Goal: Task Accomplishment & Management: Use online tool/utility

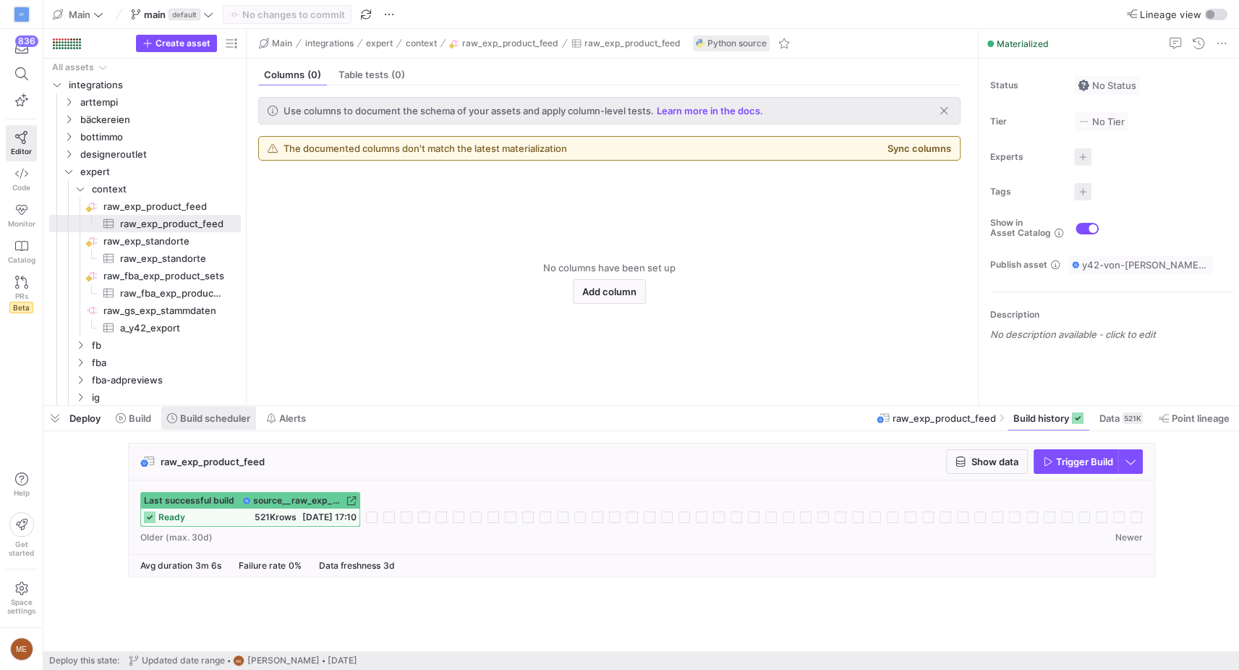
click at [208, 414] on span "Build scheduler" at bounding box center [215, 418] width 70 height 12
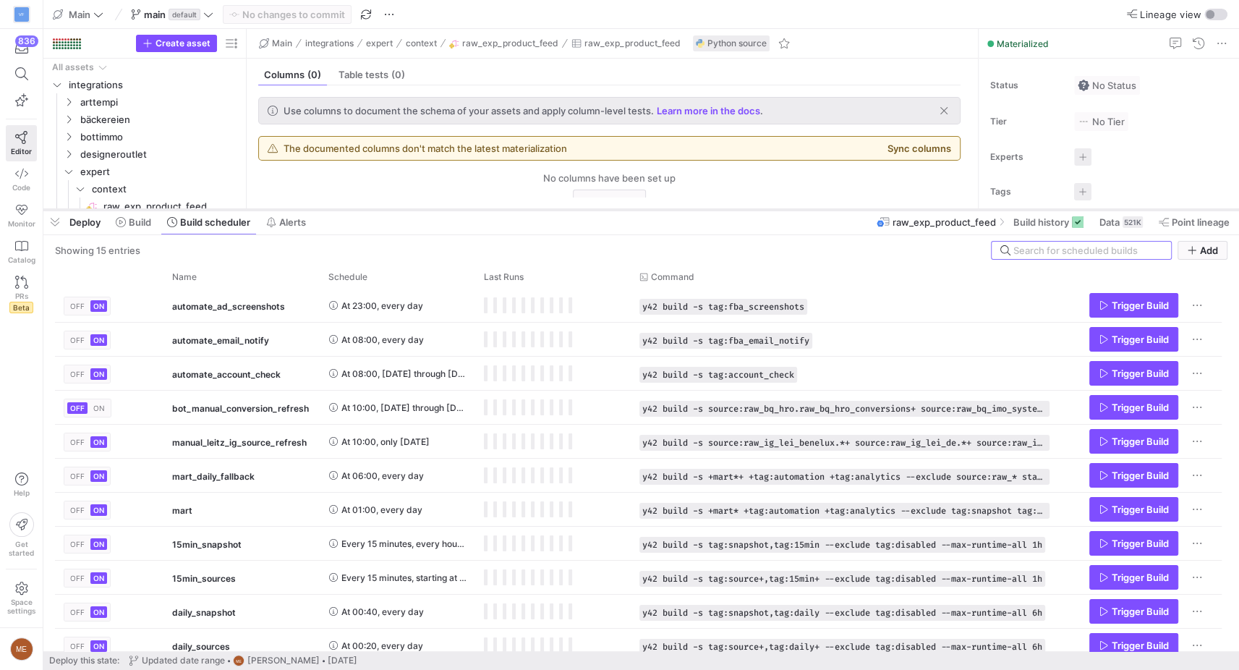
drag, startPoint x: 352, startPoint y: 404, endPoint x: 353, endPoint y: 209, distance: 194.6
click at [353, 209] on div at bounding box center [641, 210] width 1196 height 6
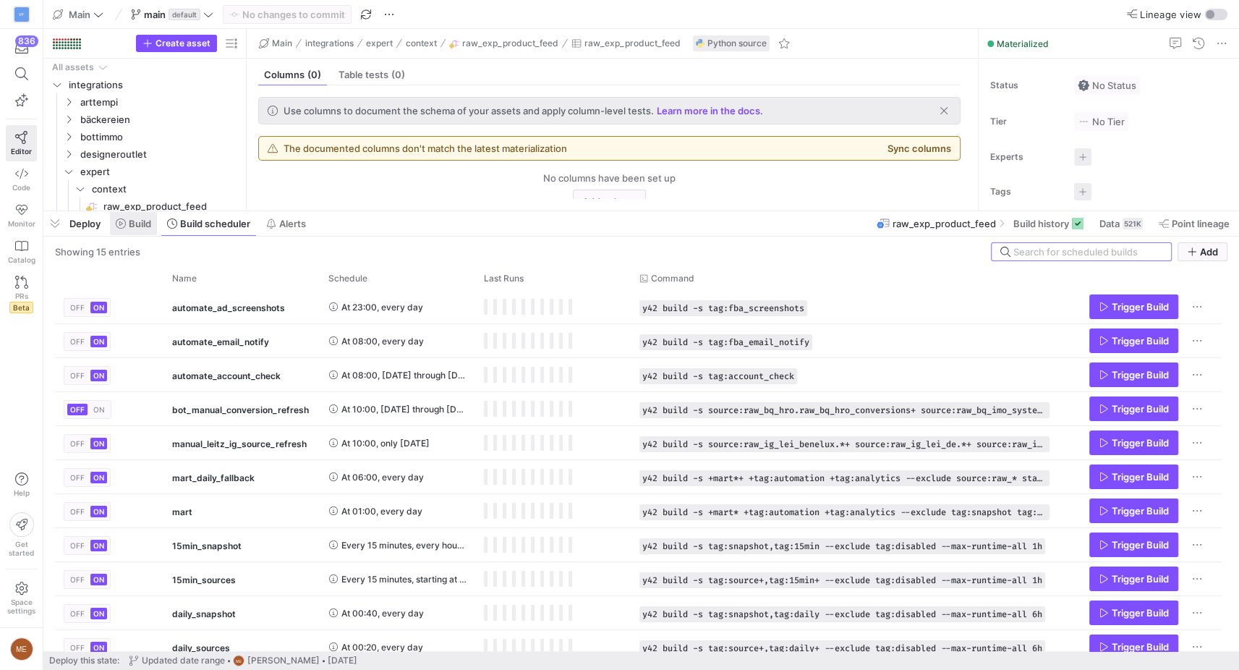
drag, startPoint x: 127, startPoint y: 220, endPoint x: 145, endPoint y: 221, distance: 18.9
click at [127, 220] on span "Build" at bounding box center [133, 224] width 35 height 12
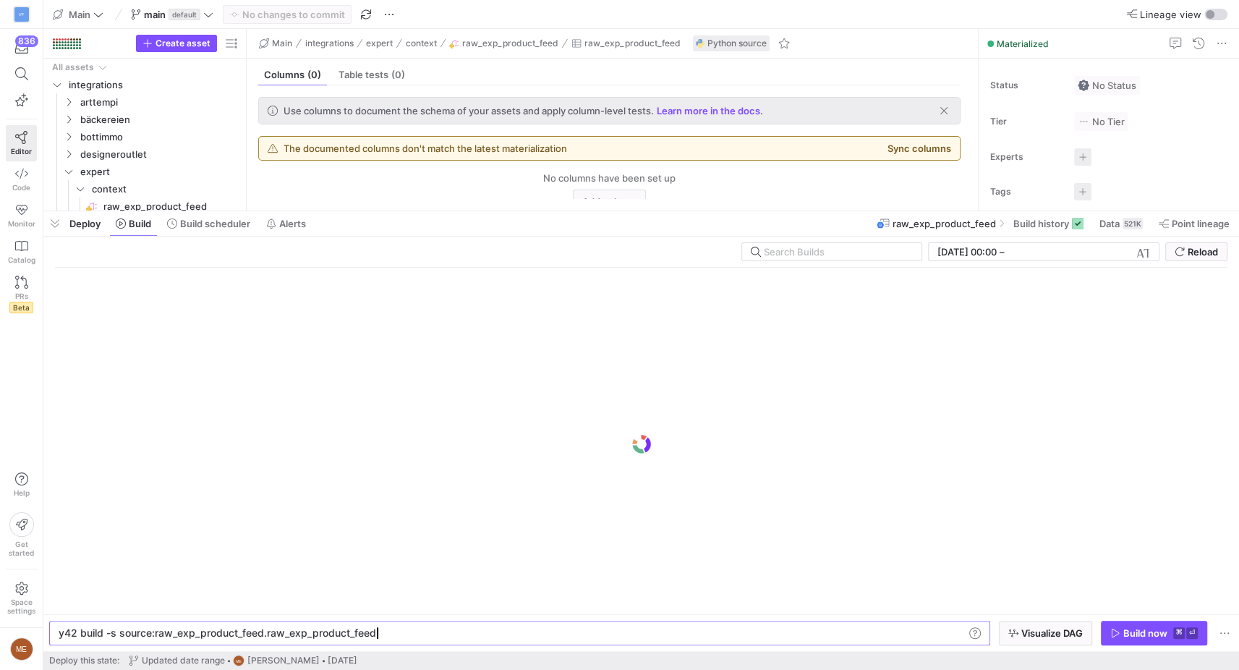
scroll to position [0, 313]
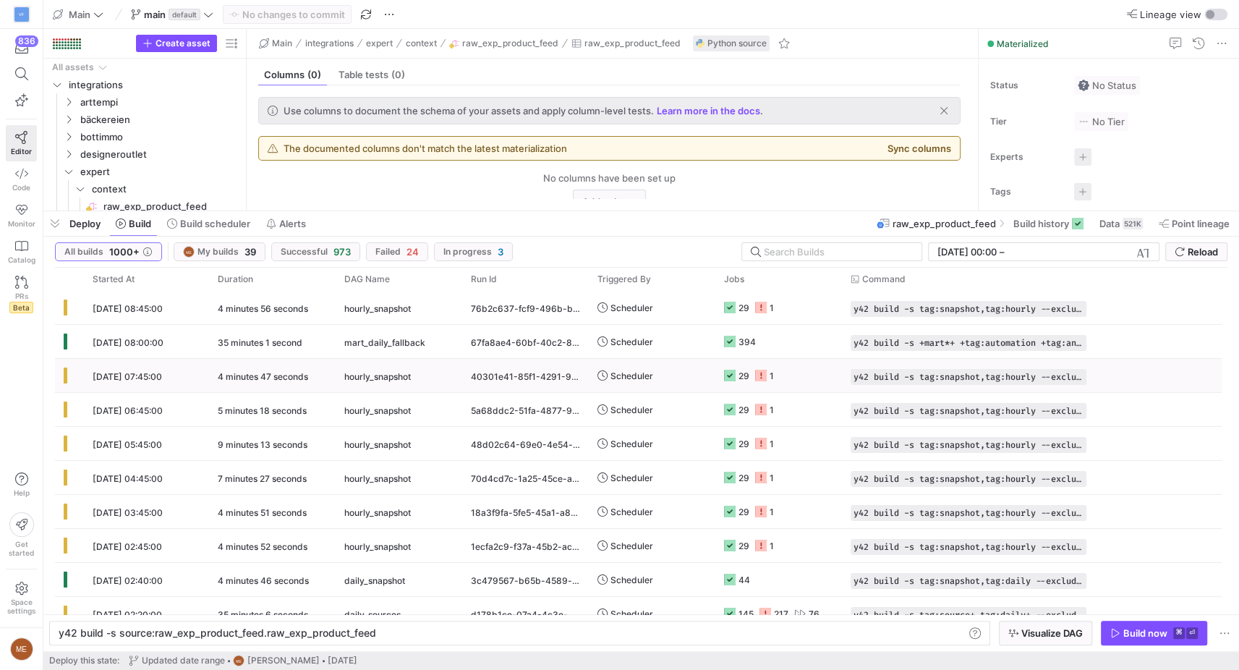
click at [759, 375] on icon at bounding box center [761, 376] width 12 height 12
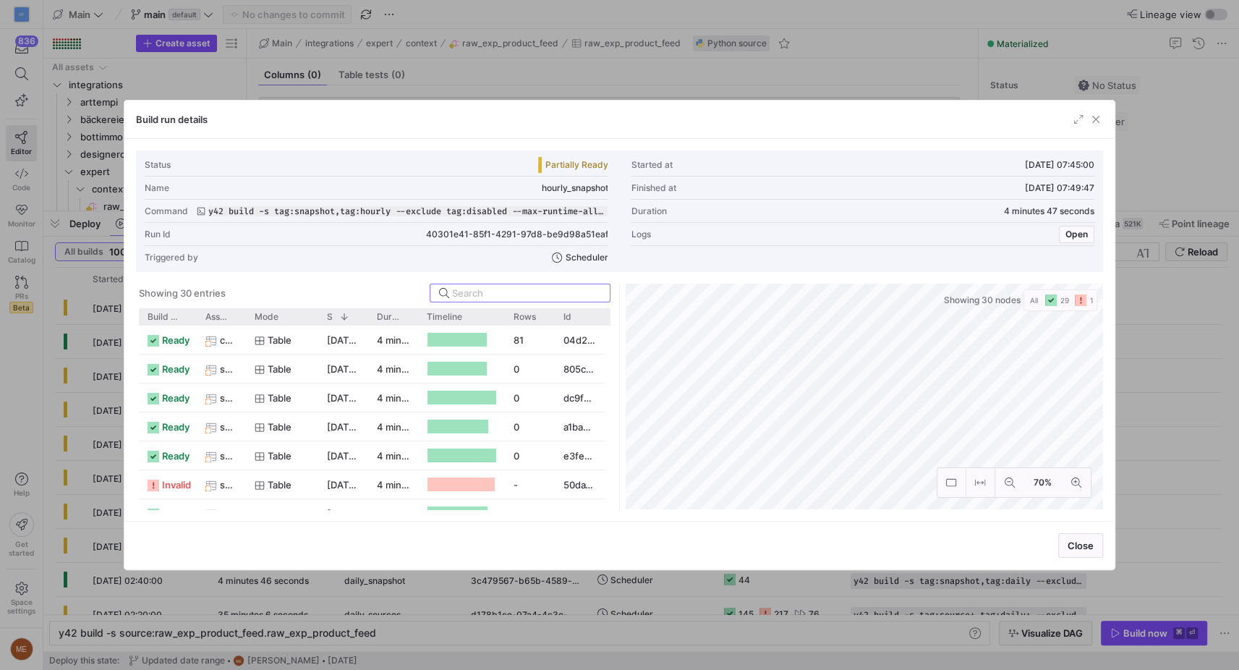
scroll to position [67, 0]
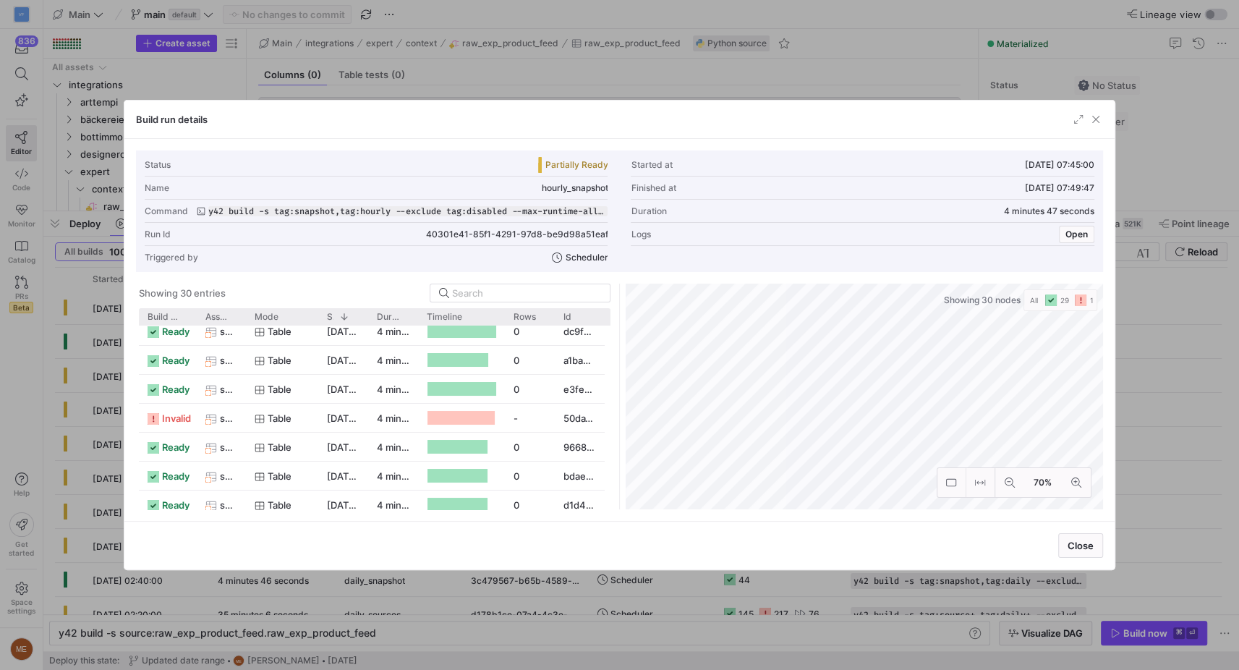
click at [1124, 433] on div at bounding box center [619, 335] width 1239 height 670
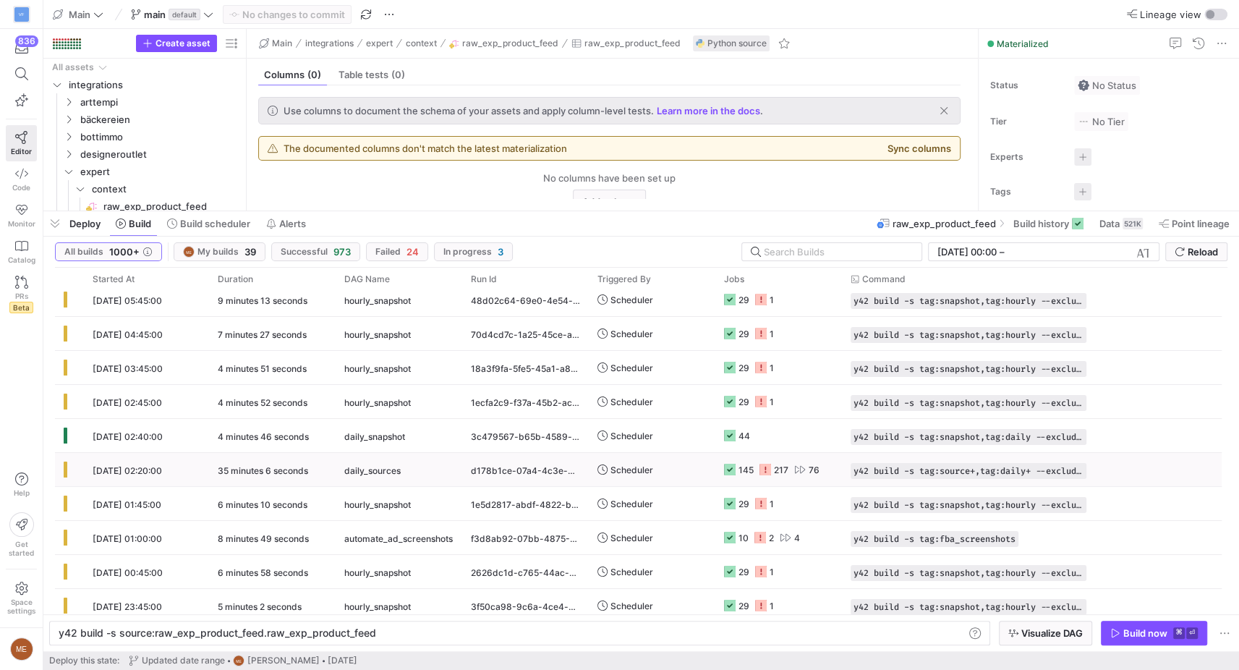
scroll to position [148, 0]
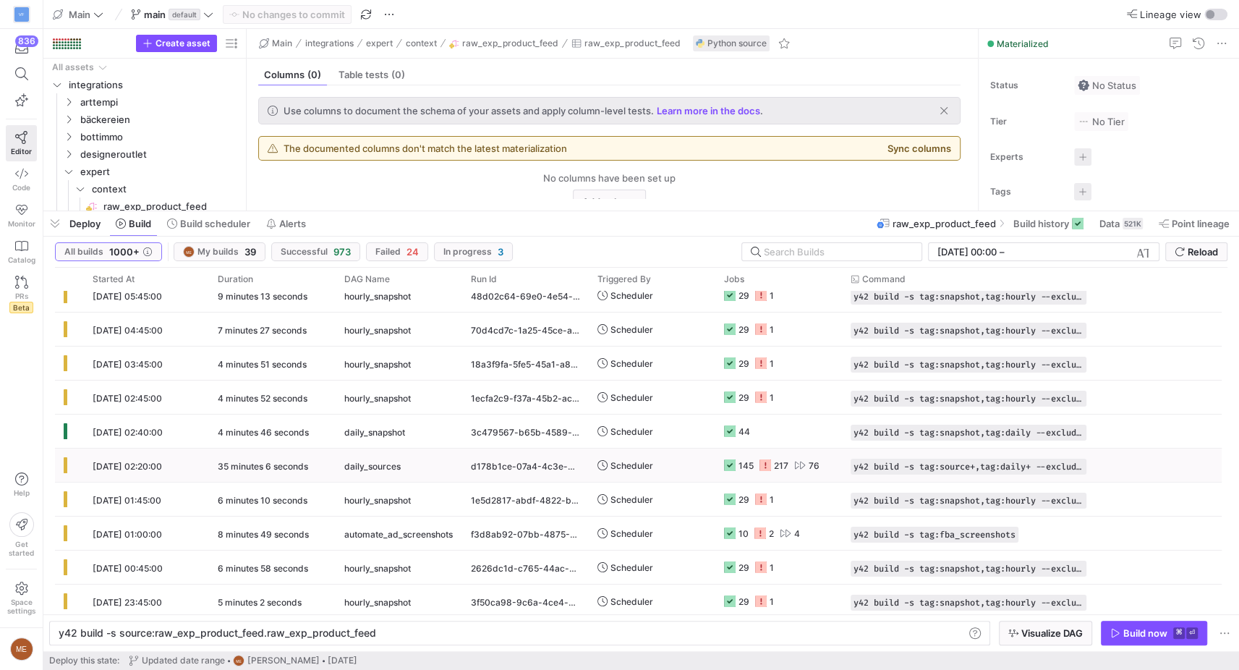
click at [764, 465] on icon "Press SPACE to select this row." at bounding box center [766, 465] width 12 height 12
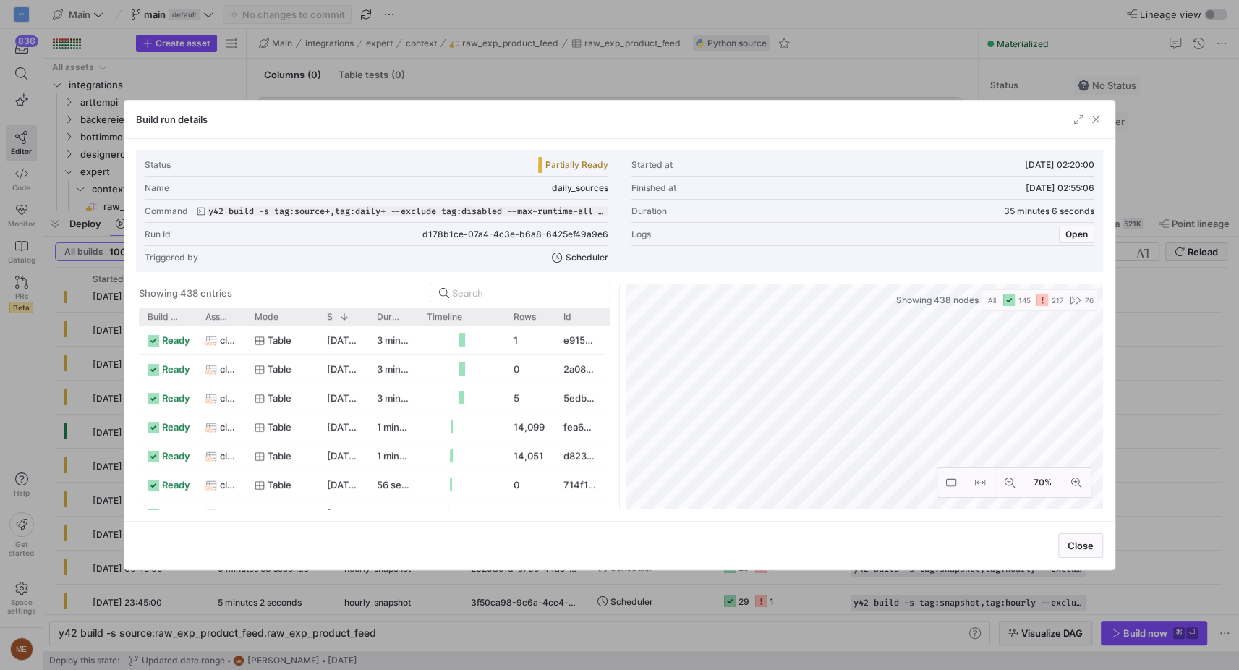
click at [1166, 410] on div at bounding box center [619, 335] width 1239 height 670
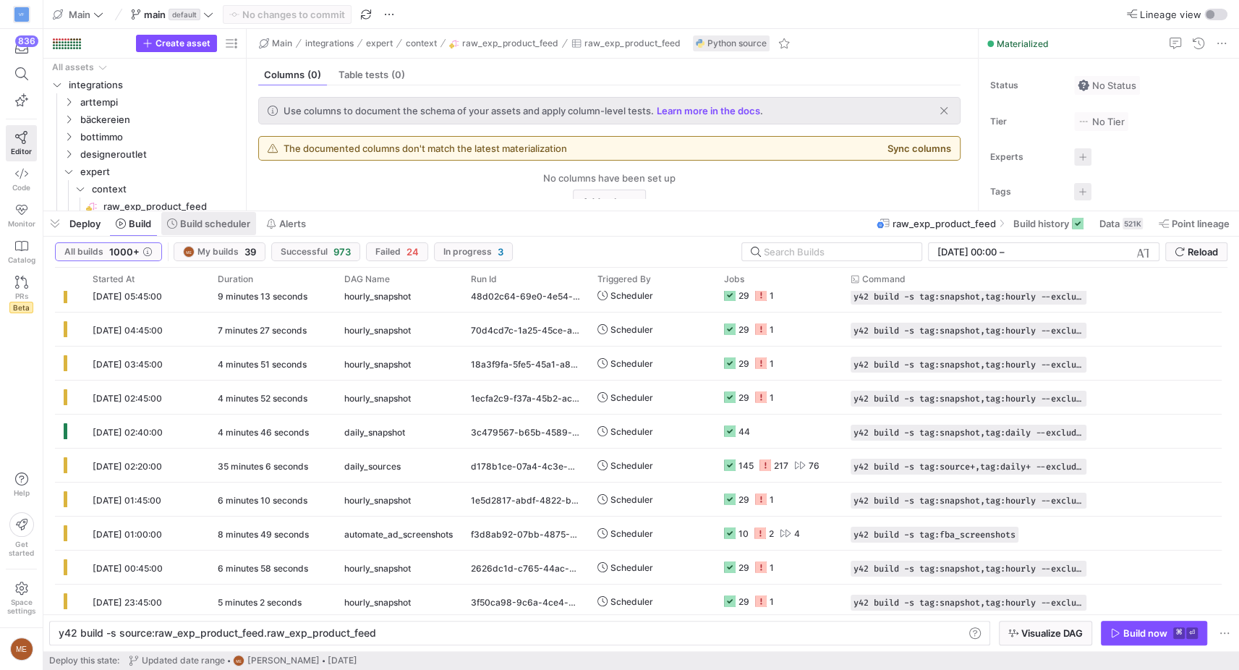
click at [212, 216] on span at bounding box center [208, 223] width 95 height 23
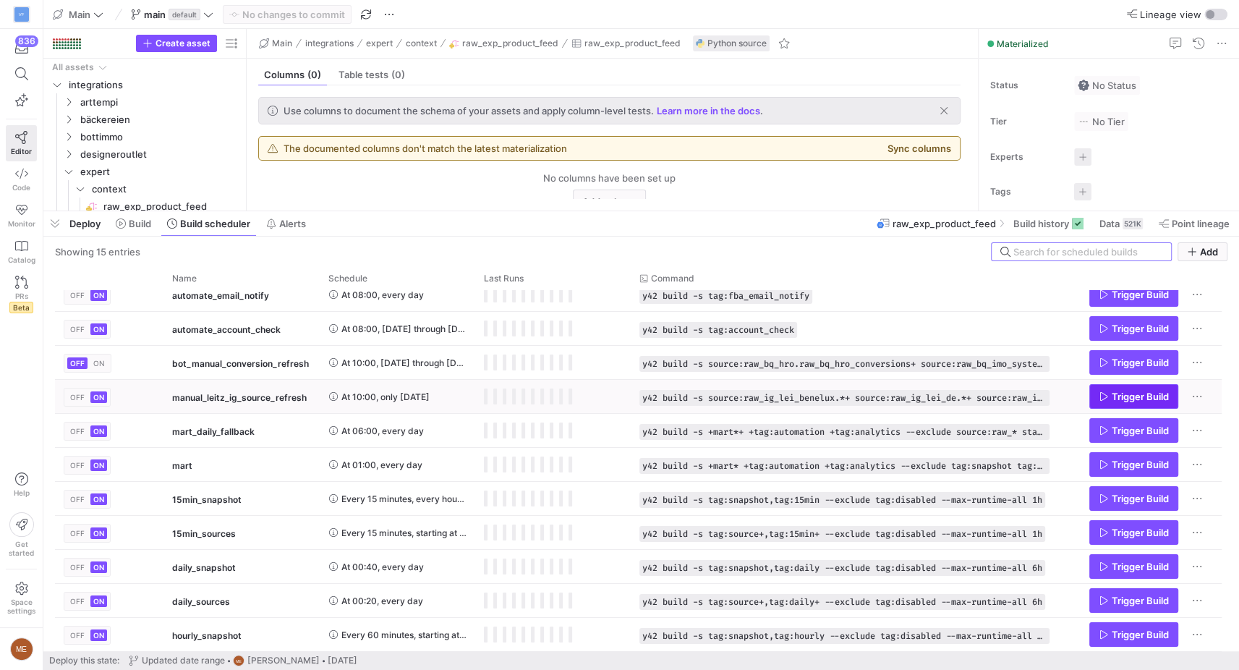
click at [1099, 399] on icon "Press SPACE to select this row." at bounding box center [1104, 396] width 10 height 10
click at [136, 232] on span at bounding box center [133, 223] width 47 height 23
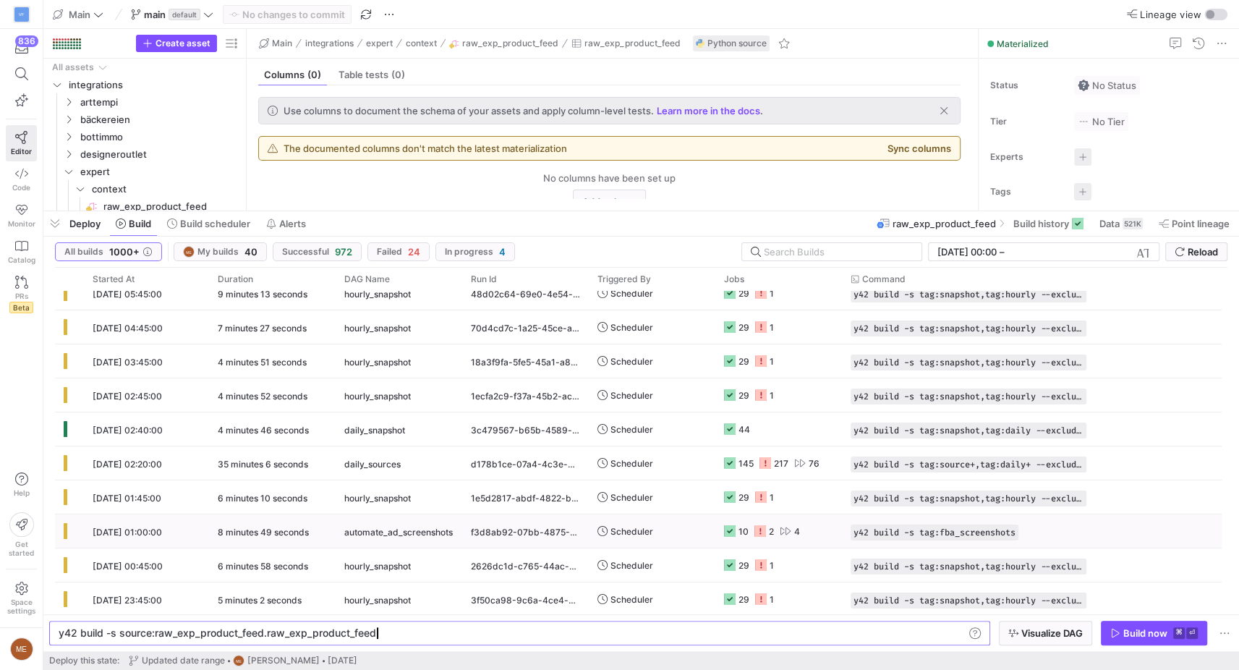
scroll to position [217, 0]
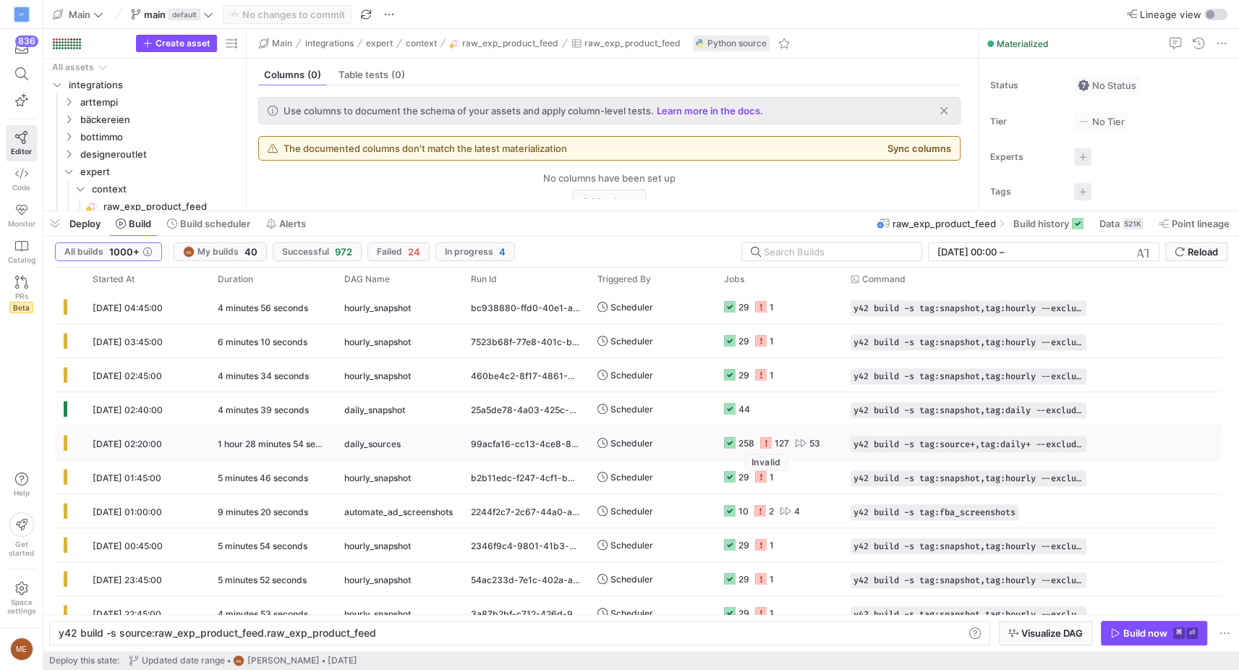
click at [769, 440] on icon at bounding box center [766, 443] width 12 height 12
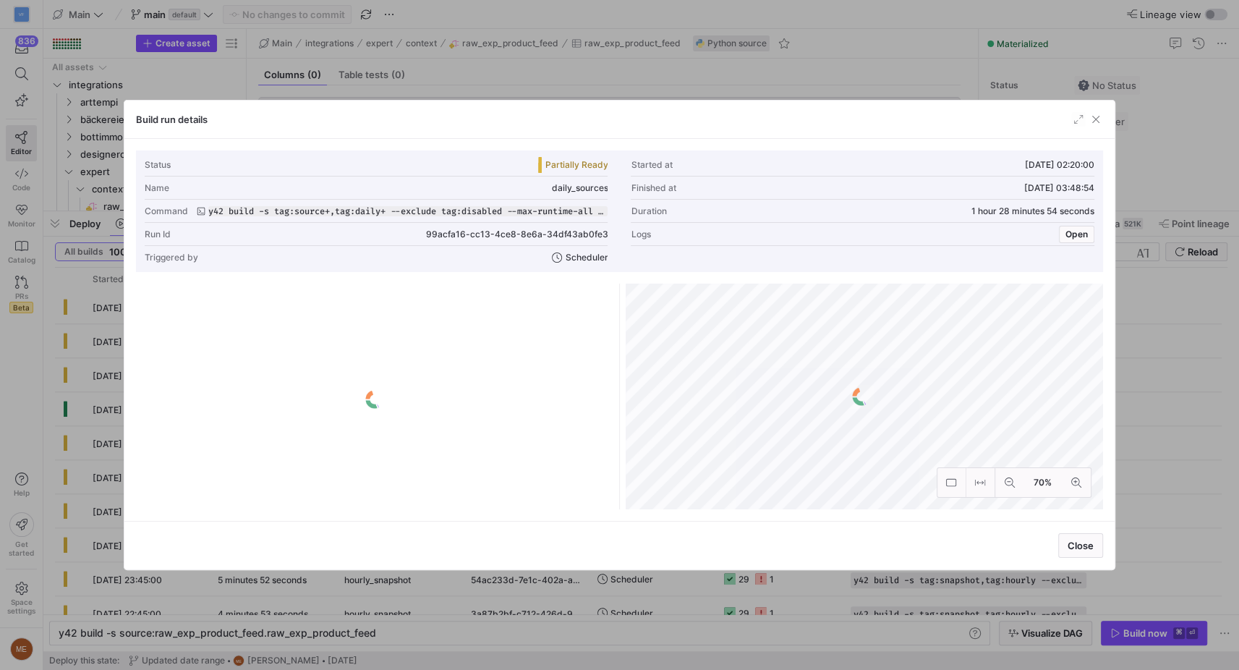
click at [1072, 117] on span "button" at bounding box center [1079, 119] width 14 height 14
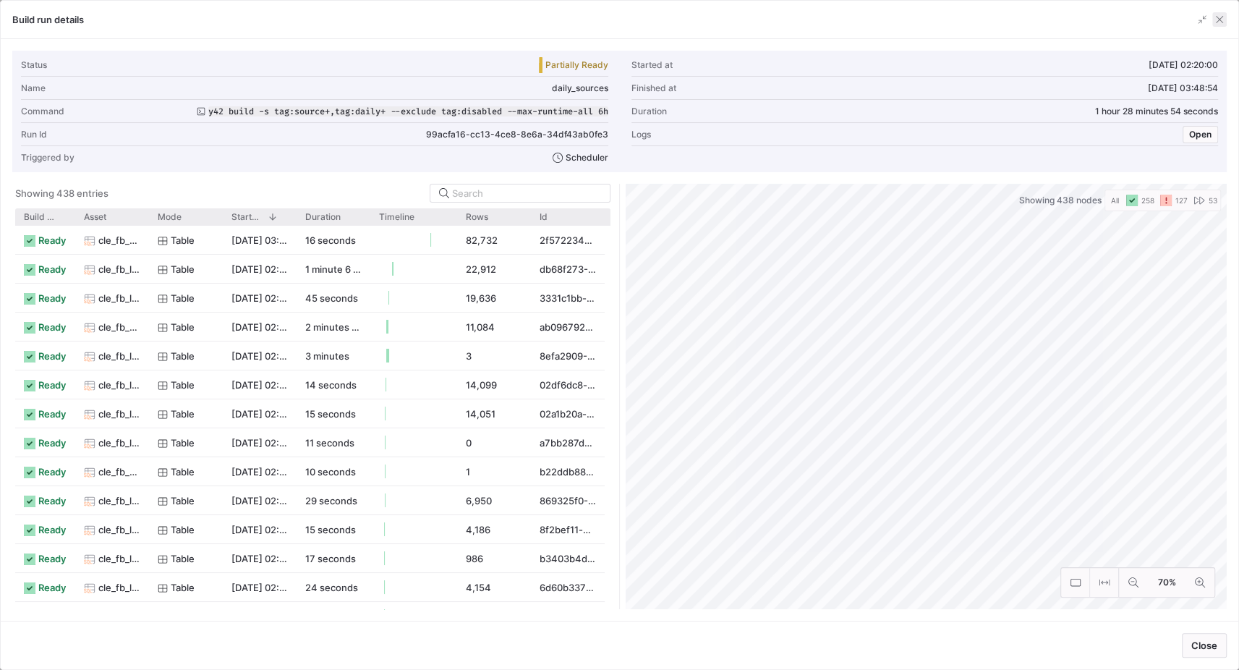
click at [1220, 22] on span "button" at bounding box center [1220, 19] width 14 height 14
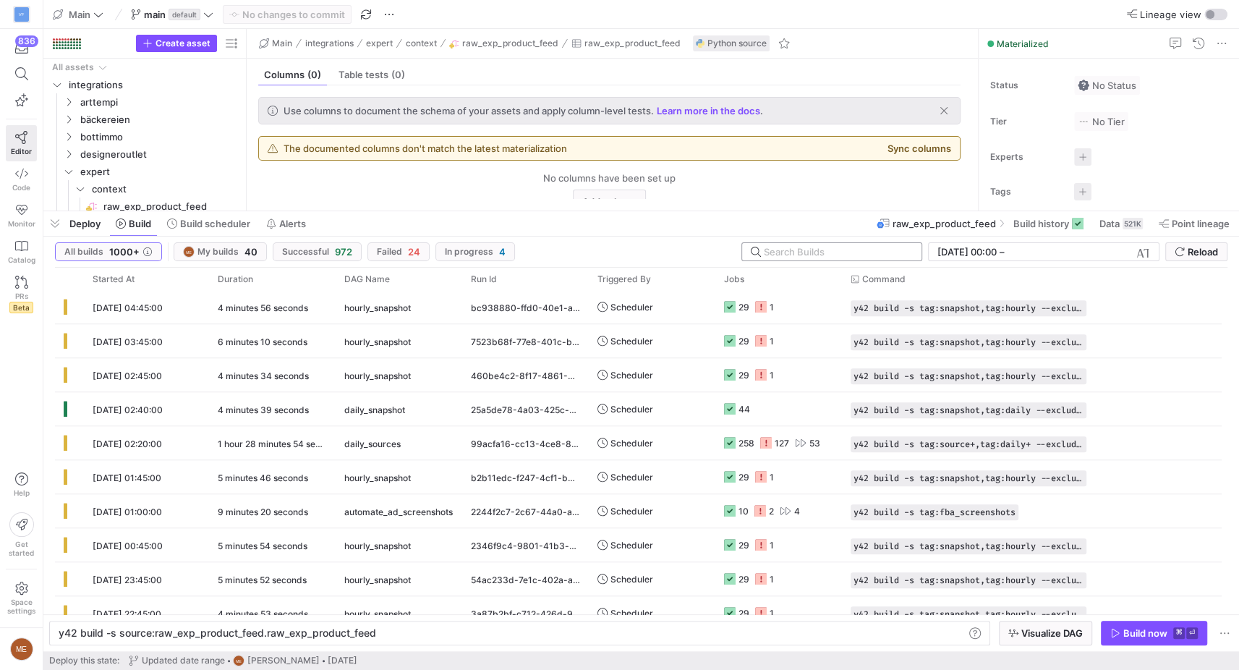
click at [817, 254] on input "text" at bounding box center [837, 252] width 146 height 12
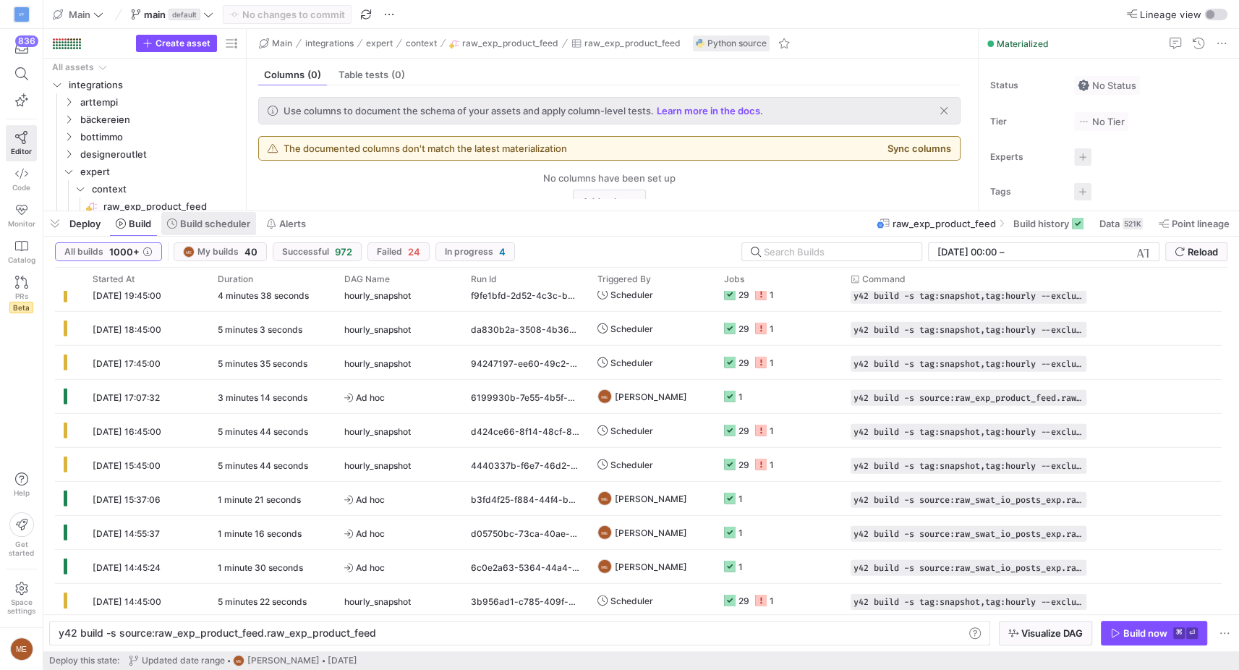
click at [239, 226] on span "Build scheduler" at bounding box center [215, 224] width 70 height 12
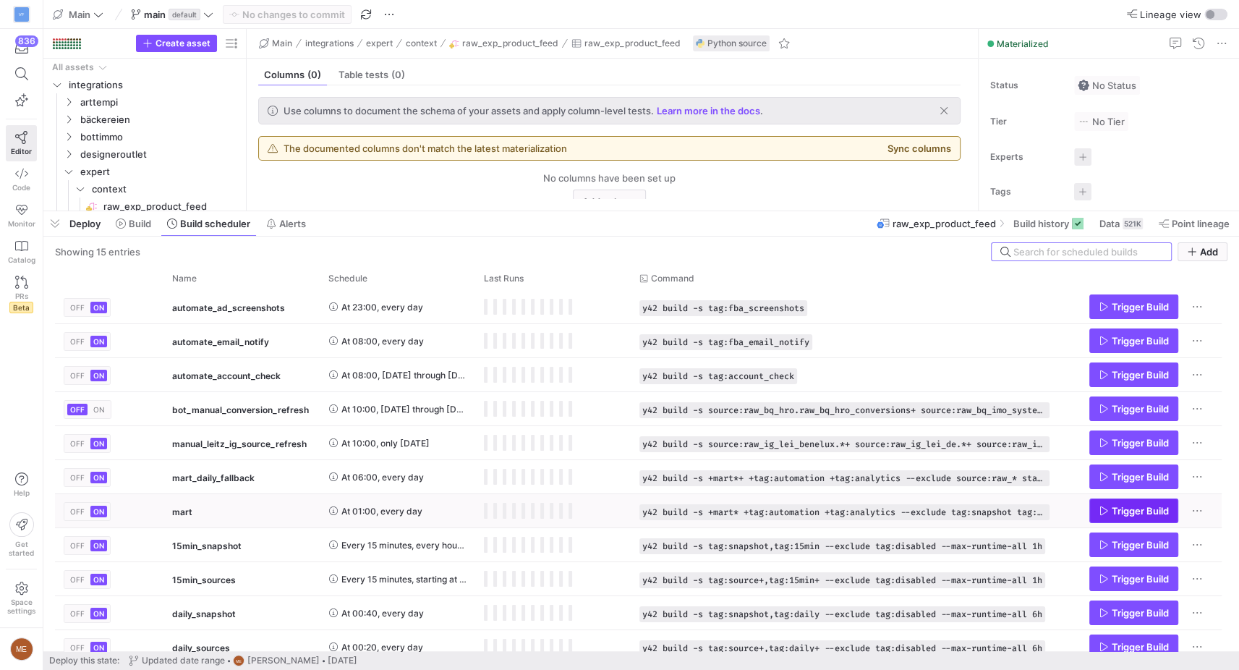
click at [1114, 516] on span "Trigger Build" at bounding box center [1140, 511] width 57 height 12
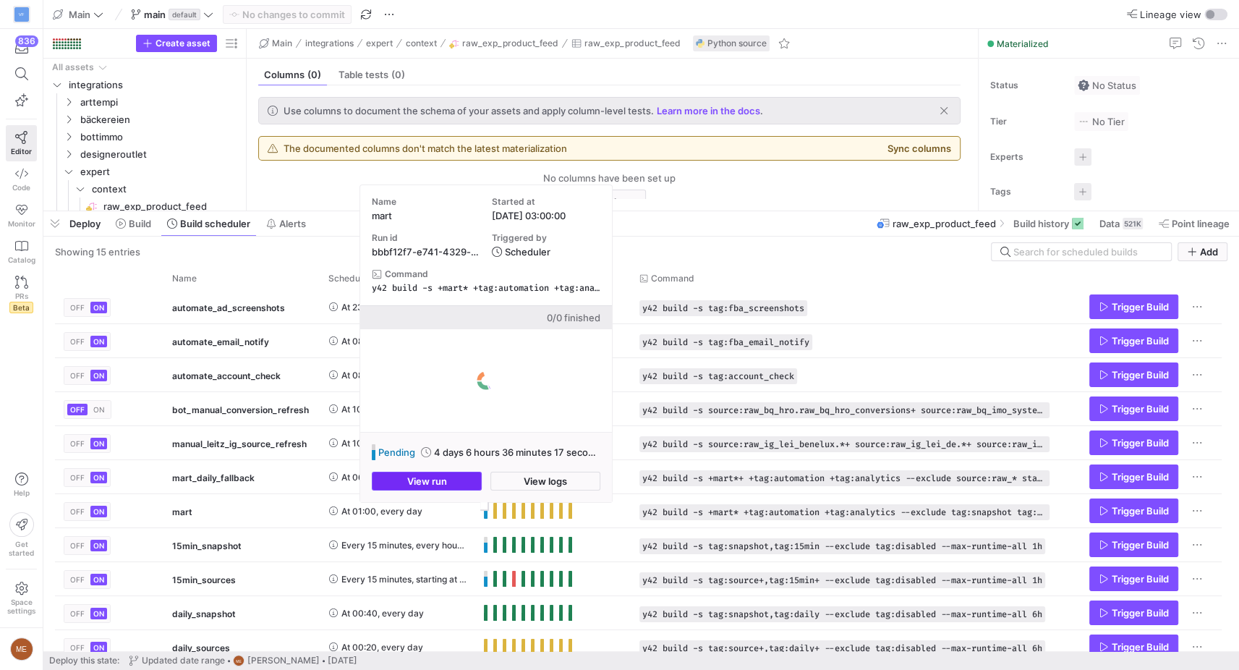
click at [431, 477] on span "View run" at bounding box center [427, 481] width 40 height 12
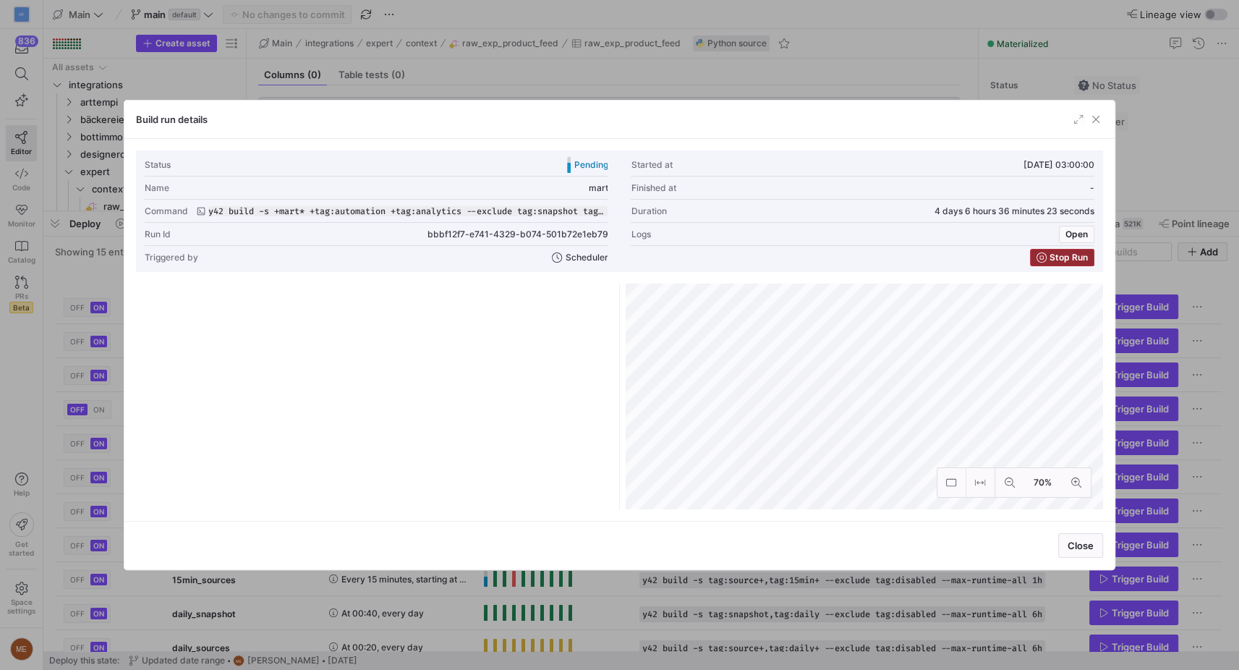
click at [1061, 261] on span "Stop Run" at bounding box center [1069, 258] width 38 height 10
click at [596, 211] on span "button" at bounding box center [600, 211] width 14 height 14
click at [1153, 151] on div at bounding box center [619, 335] width 1239 height 670
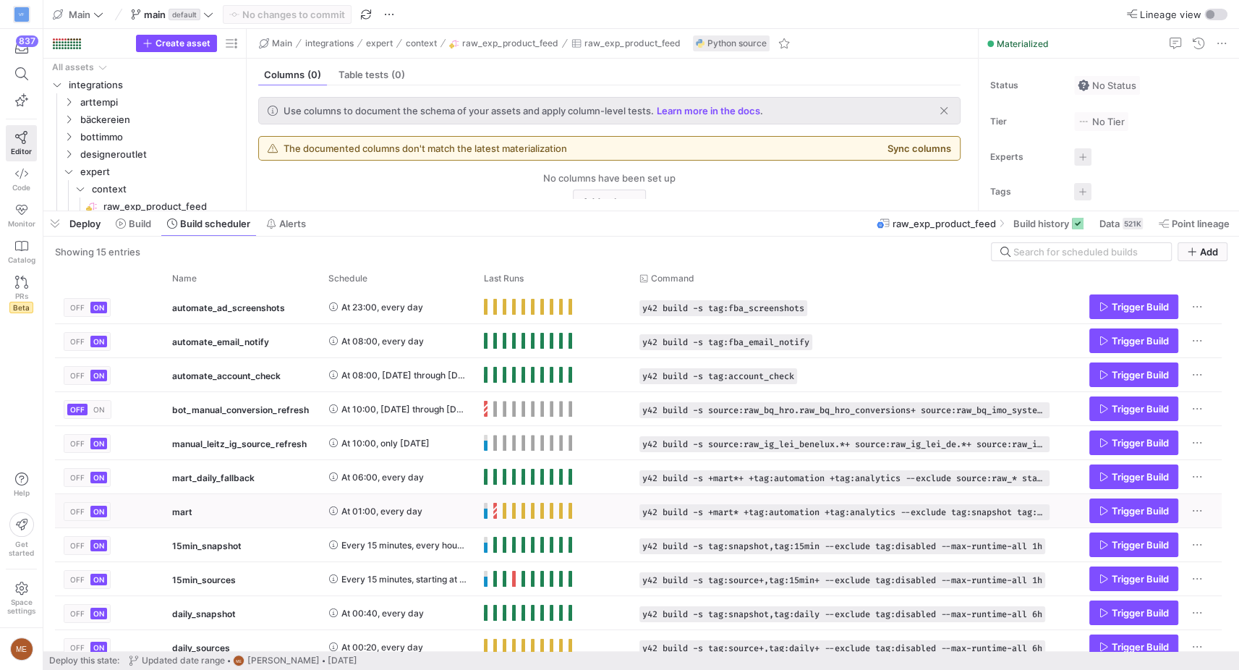
click at [495, 514] on span "Press SPACE to select this row." at bounding box center [495, 511] width 4 height 16
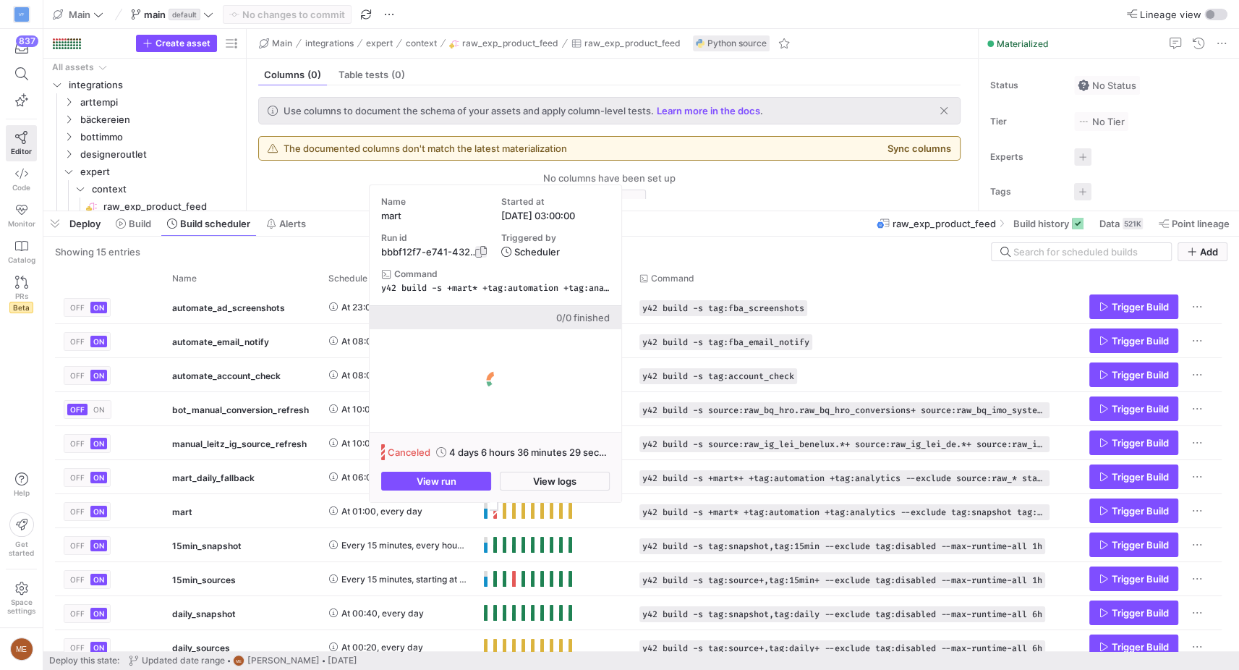
click at [481, 253] on span "button" at bounding box center [481, 252] width 12 height 12
